Goal: Find specific page/section: Find specific page/section

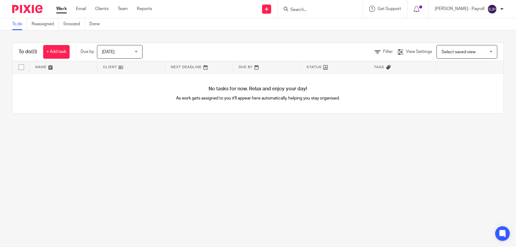
click at [310, 13] on div at bounding box center [320, 9] width 85 height 18
click at [310, 11] on input "Search" at bounding box center [317, 9] width 55 height 5
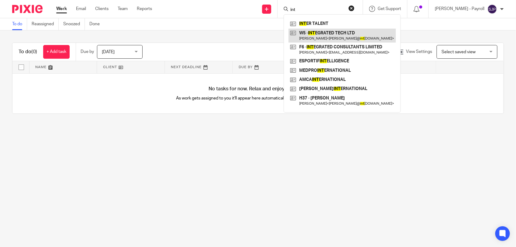
type input "int"
click at [319, 32] on link at bounding box center [341, 36] width 107 height 14
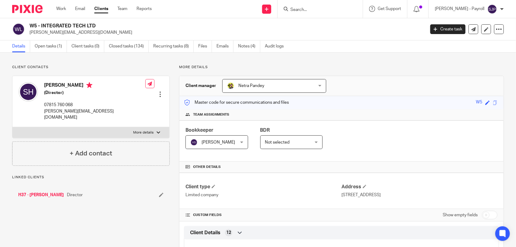
drag, startPoint x: 97, startPoint y: 27, endPoint x: 28, endPoint y: 26, distance: 69.0
click at [28, 26] on div "W5 - INTEGRATED TECH LTD [PERSON_NAME][EMAIL_ADDRESS][DOMAIN_NAME]" at bounding box center [216, 29] width 409 height 13
copy h2 "W5 - INTEGRATED TECH LTD"
